Goal: Task Accomplishment & Management: Use online tool/utility

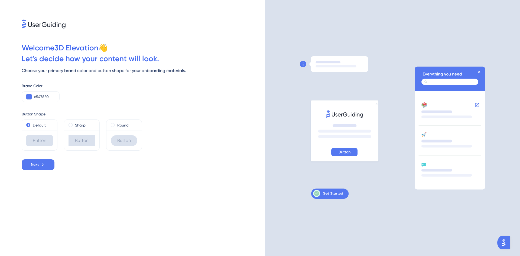
click at [346, 153] on icon at bounding box center [345, 151] width 12 height 5
click at [338, 192] on icon at bounding box center [328, 193] width 30 height 7
click at [435, 83] on icon at bounding box center [449, 82] width 57 height 6
click at [345, 148] on icon at bounding box center [344, 152] width 26 height 8
click at [343, 153] on icon at bounding box center [345, 151] width 12 height 5
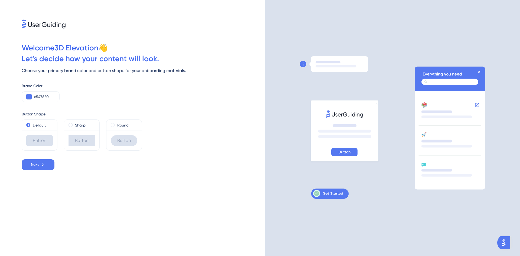
click at [343, 153] on icon at bounding box center [345, 151] width 12 height 5
click at [42, 164] on icon at bounding box center [42, 164] width 5 height 5
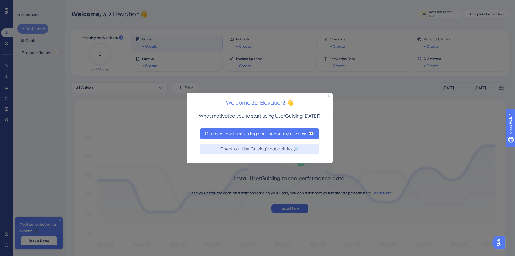
click at [282, 134] on button "Discover how UserGuiding can support my use case 👀" at bounding box center [259, 133] width 119 height 11
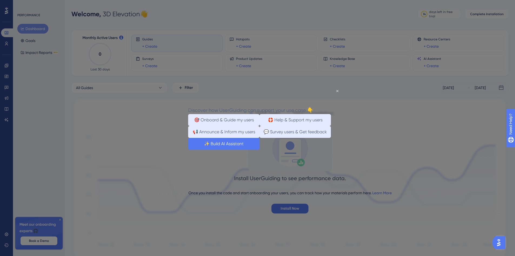
click at [260, 149] on button "✨ Build AI Assistant" at bounding box center [223, 143] width 71 height 12
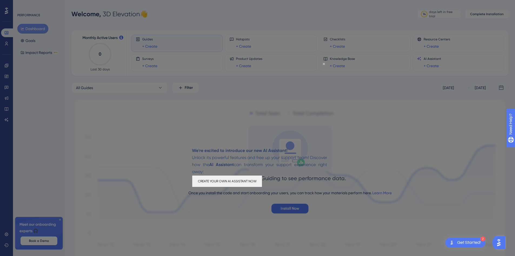
click at [262, 182] on button "CREATE YOUR OWN AI ASSISTANT NOW" at bounding box center [227, 181] width 70 height 12
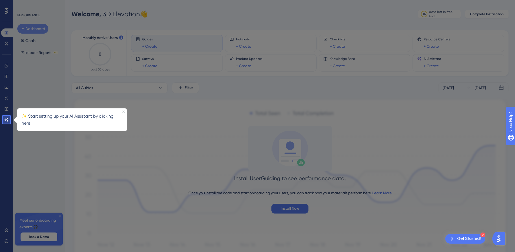
click at [179, 199] on div "Install UserGuiding to see performance data. Once you install the code and star…" at bounding box center [290, 170] width 438 height 88
click at [55, 126] on div "✨ Start setting up your AI Assistant by clicking here" at bounding box center [72, 119] width 110 height 23
click at [122, 110] on div "✨ Start setting up your AI Assistant by clicking here" at bounding box center [72, 119] width 110 height 23
click at [123, 111] on icon "Close Preview" at bounding box center [124, 111] width 2 height 2
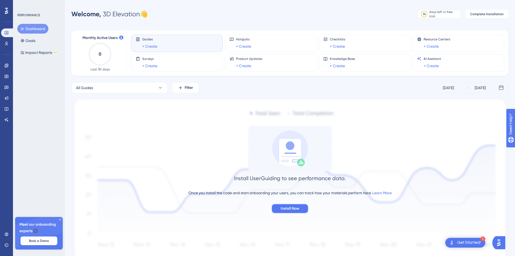
click at [292, 207] on span "Install Now" at bounding box center [290, 208] width 19 height 6
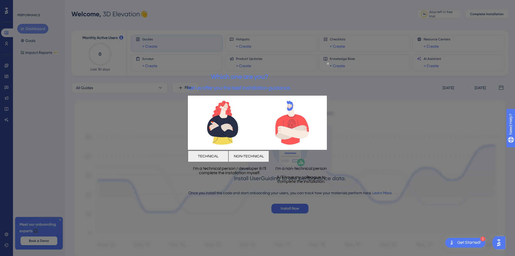
click at [269, 156] on button "NON-TECHNICAL" at bounding box center [249, 155] width 41 height 11
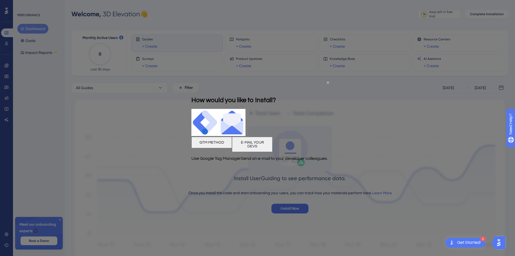
click at [273, 144] on button "E-MAIL YOUR DEVS" at bounding box center [252, 143] width 41 height 15
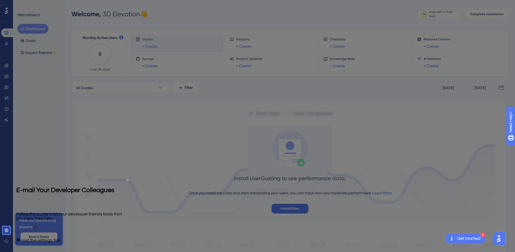
click at [127, 181] on icon "Close Preview" at bounding box center [128, 180] width 2 height 2
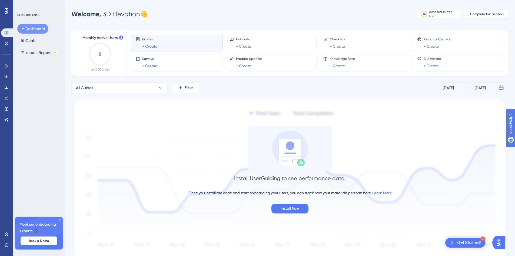
click at [104, 55] on icon "0" at bounding box center [100, 54] width 24 height 24
click at [5, 43] on icon at bounding box center [6, 43] width 4 height 4
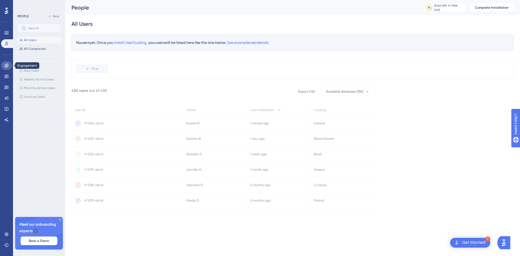
click at [6, 67] on icon at bounding box center [6, 65] width 4 height 4
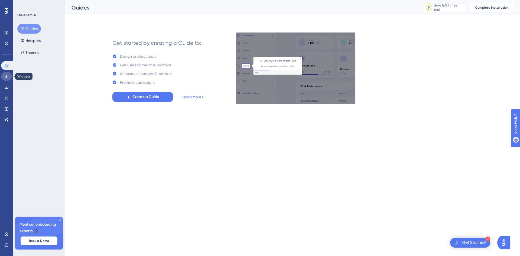
click at [8, 78] on link at bounding box center [6, 76] width 11 height 9
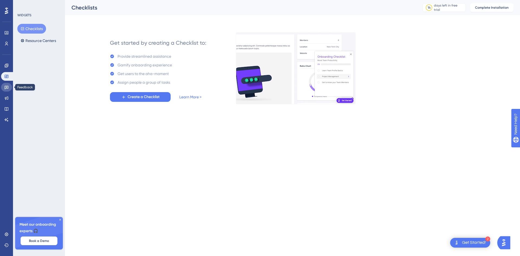
click at [8, 88] on icon at bounding box center [7, 88] width 4 height 4
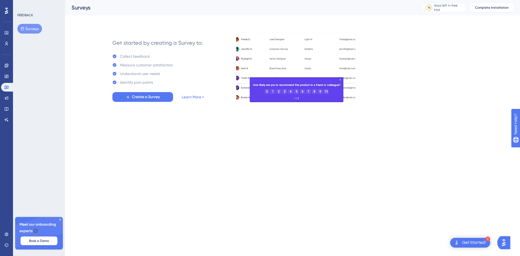
click at [8, 100] on div "✨ Save My Spot!✨" at bounding box center [261, 50] width 520 height 118
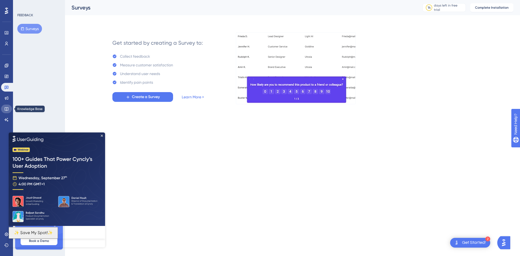
click at [8, 107] on icon at bounding box center [6, 109] width 4 height 4
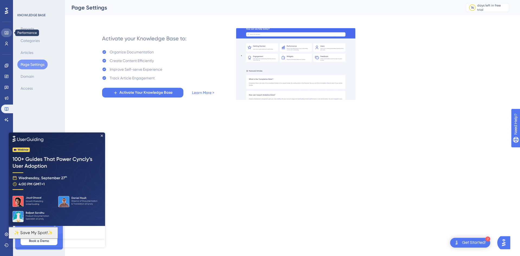
click at [6, 30] on link at bounding box center [6, 32] width 11 height 9
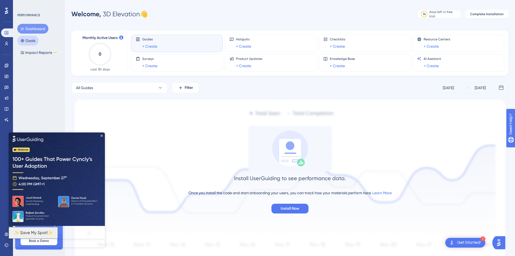
click at [34, 40] on button "Goals" at bounding box center [27, 41] width 21 height 10
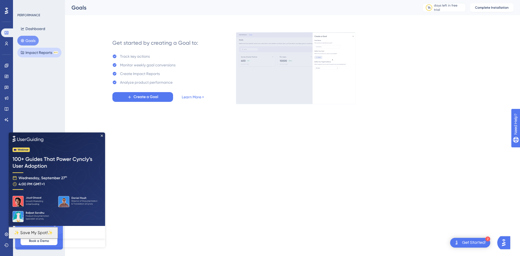
click at [48, 51] on button "Impact Reports BETA" at bounding box center [39, 53] width 44 height 10
